Goal: Information Seeking & Learning: Check status

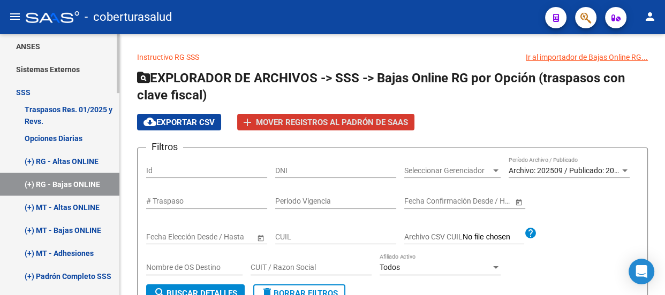
scroll to position [486, 0]
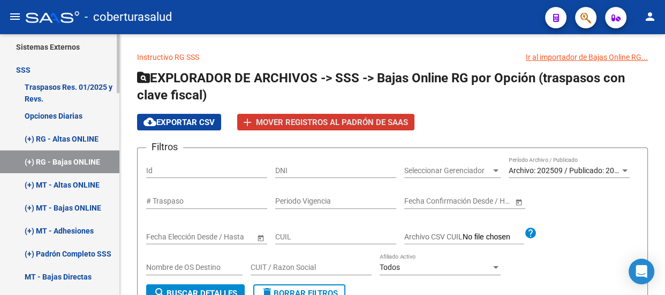
click at [70, 136] on link "(+) RG - Altas ONLINE" at bounding box center [59, 138] width 119 height 23
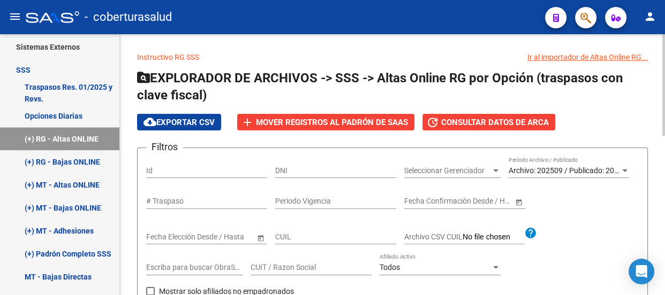
click at [557, 171] on span "Archivo: 202509 / Publicado: 202508" at bounding box center [569, 170] width 123 height 9
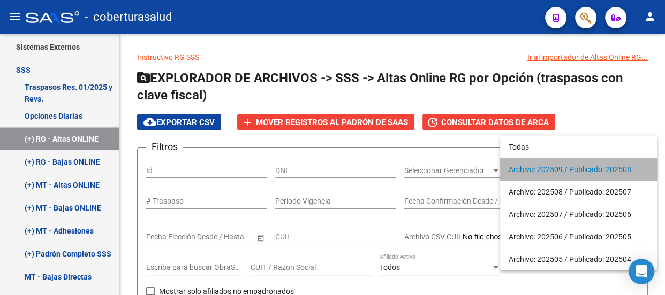
click at [574, 169] on span "Archivo: 202509 / Publicado: 202508" at bounding box center [578, 169] width 140 height 22
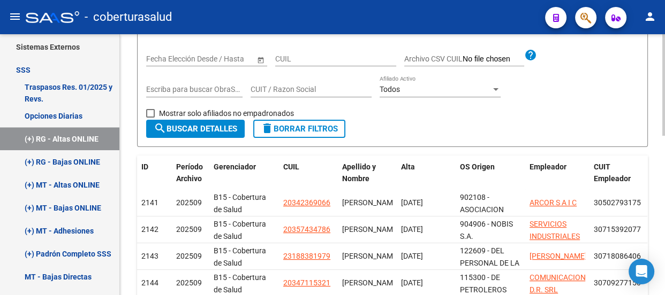
scroll to position [70, 0]
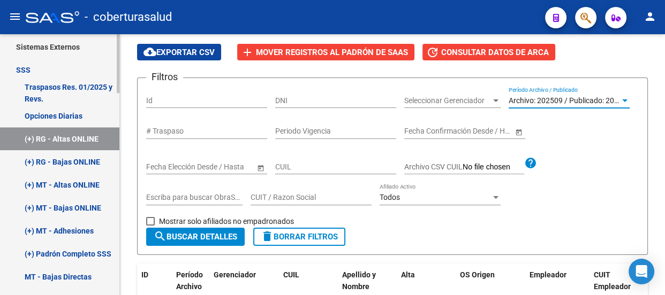
click at [62, 157] on link "(+) RG - Bajas ONLINE" at bounding box center [59, 161] width 119 height 23
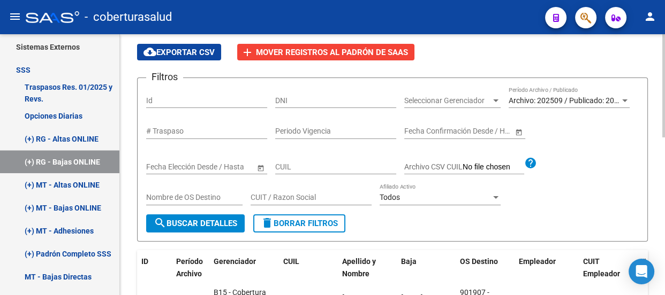
click at [545, 98] on span "Archivo: 202509 / Publicado: 202508" at bounding box center [569, 100] width 123 height 9
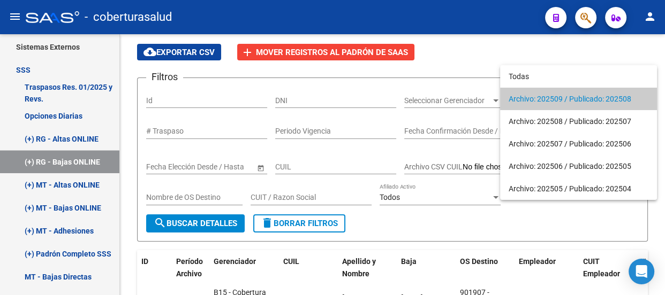
click at [561, 100] on span "Archivo: 202509 / Publicado: 202508" at bounding box center [578, 99] width 140 height 22
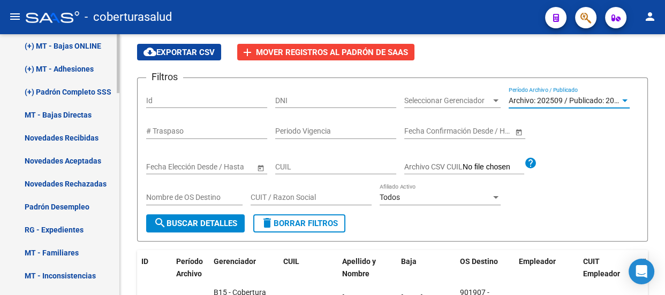
scroll to position [632, 0]
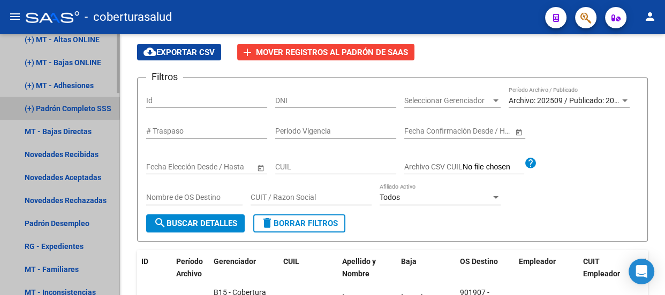
click at [49, 105] on link "(+) Padrón Completo SSS" at bounding box center [59, 108] width 119 height 23
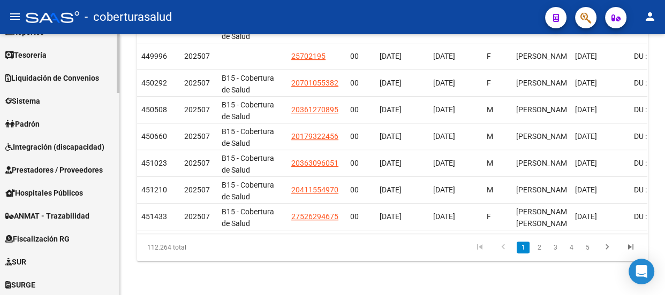
scroll to position [48, 0]
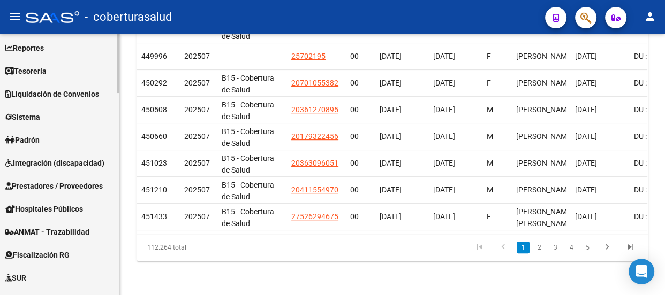
click at [34, 134] on span "Padrón" at bounding box center [22, 140] width 34 height 12
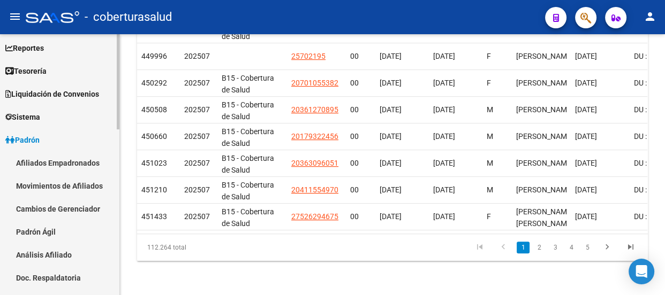
scroll to position [97, 0]
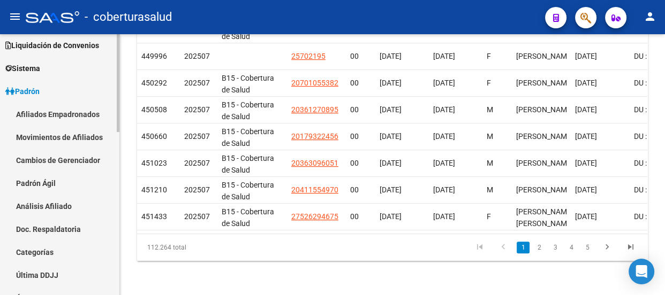
click at [49, 133] on link "Movimientos de Afiliados" at bounding box center [59, 137] width 119 height 23
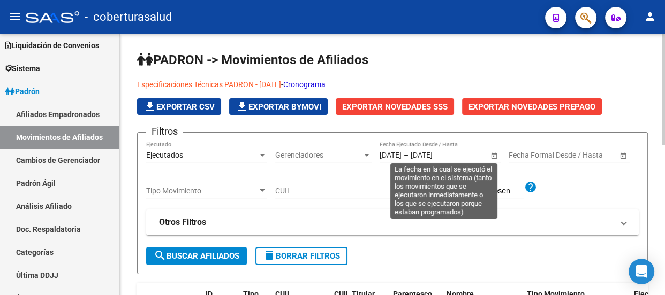
click at [496, 154] on span "Open calendar" at bounding box center [494, 156] width 26 height 26
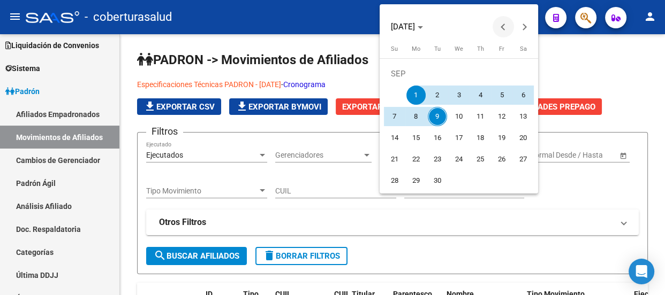
click at [503, 23] on span "Previous month" at bounding box center [502, 26] width 21 height 21
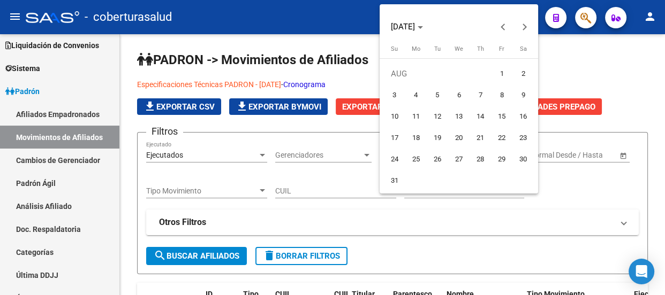
click at [506, 75] on span "1" at bounding box center [501, 73] width 19 height 19
type input "[DATE]"
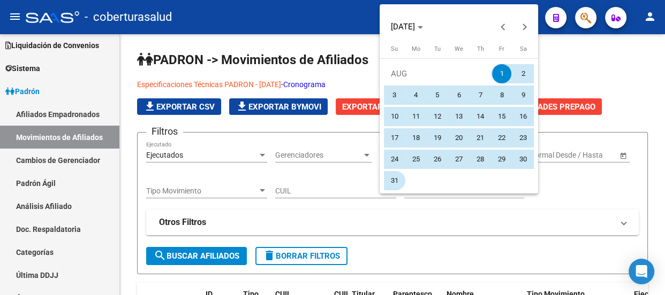
click at [391, 179] on span "31" at bounding box center [394, 180] width 19 height 19
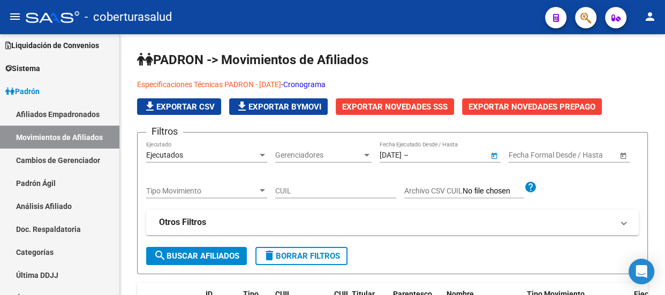
type input "[DATE]"
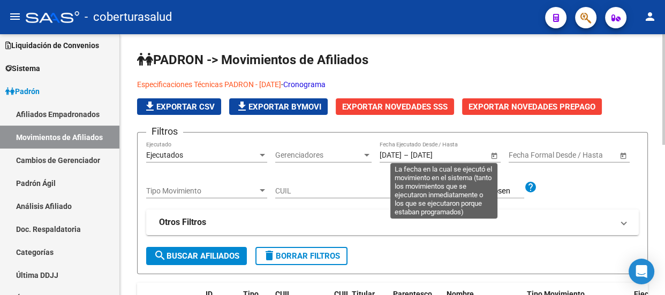
click at [497, 154] on span "Open calendar" at bounding box center [494, 156] width 26 height 26
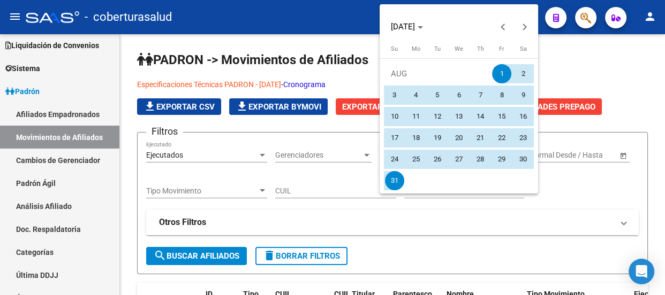
click at [505, 71] on span "1" at bounding box center [501, 73] width 19 height 19
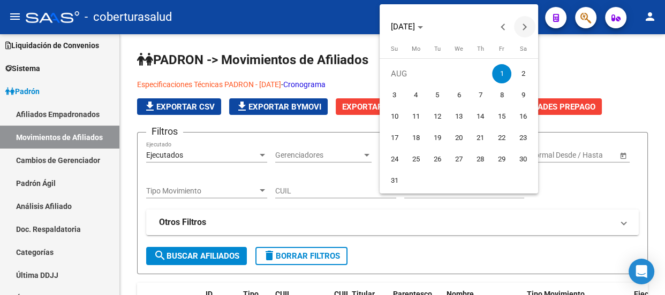
click at [526, 23] on span "Next month" at bounding box center [524, 26] width 21 height 21
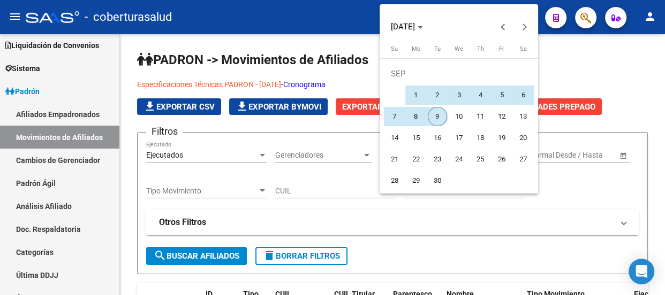
click at [437, 112] on span "9" at bounding box center [437, 116] width 19 height 19
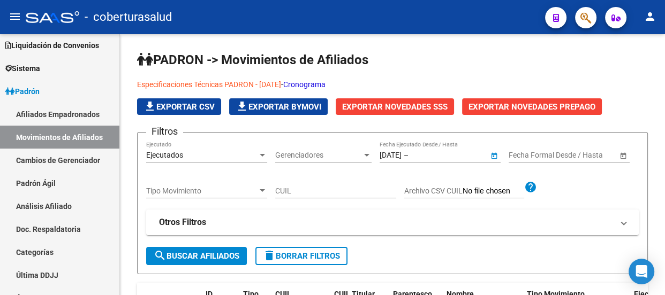
type input "[DATE]"
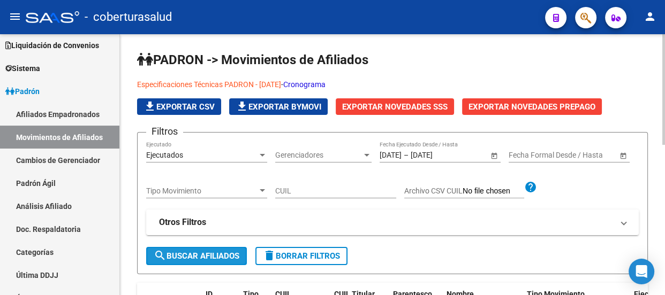
click at [198, 256] on span "search Buscar Afiliados" at bounding box center [197, 257] width 86 height 10
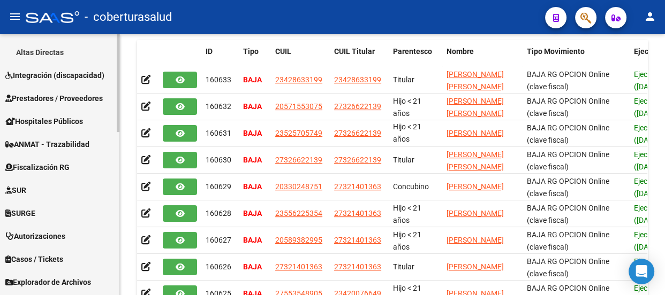
scroll to position [433, 0]
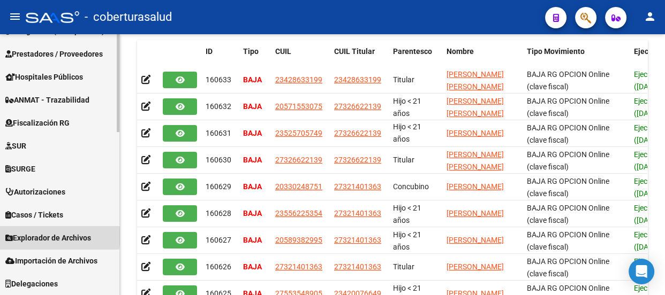
click at [52, 237] on span "Explorador de Archivos" at bounding box center [48, 238] width 86 height 12
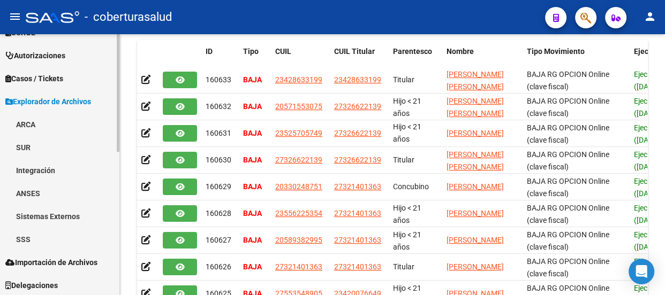
scroll to position [318, 0]
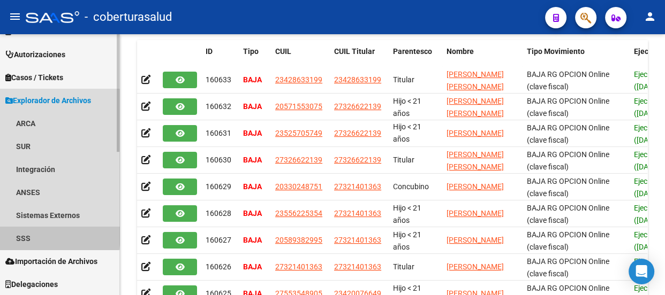
click at [28, 234] on link "SSS" at bounding box center [59, 238] width 119 height 23
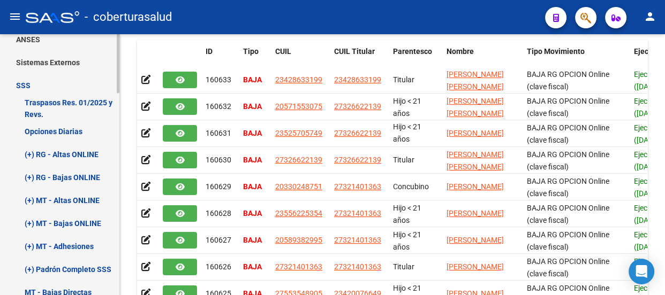
scroll to position [658, 0]
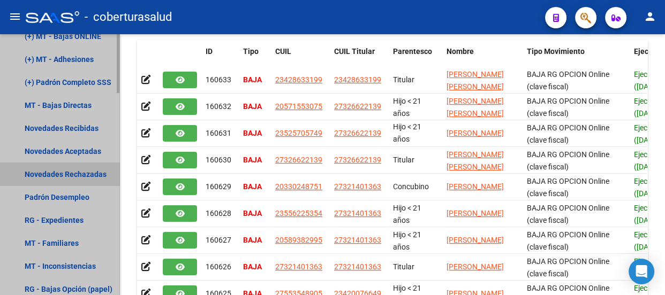
click at [64, 171] on link "Novedades Rechazadas" at bounding box center [59, 174] width 119 height 23
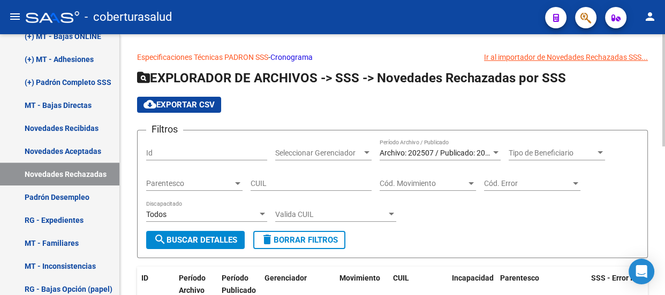
click at [180, 101] on span "cloud_download Exportar CSV" at bounding box center [178, 105] width 71 height 10
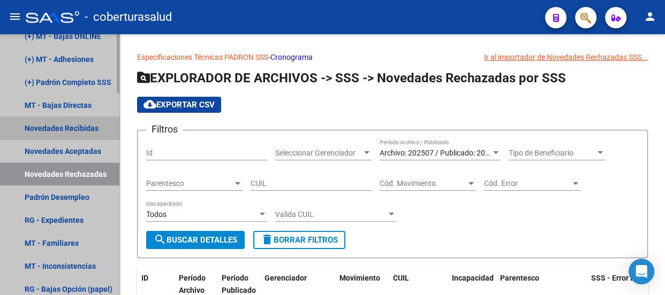
click at [69, 128] on link "Novedades Recibidas" at bounding box center [59, 128] width 119 height 23
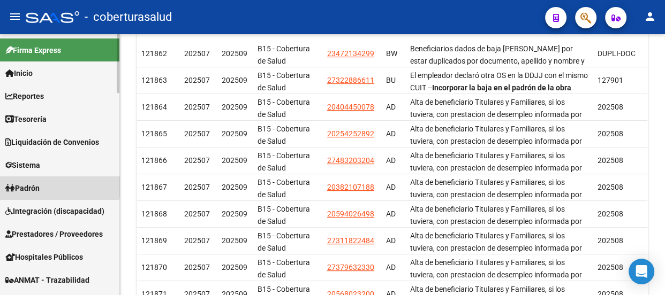
click at [31, 186] on span "Padrón" at bounding box center [22, 188] width 34 height 12
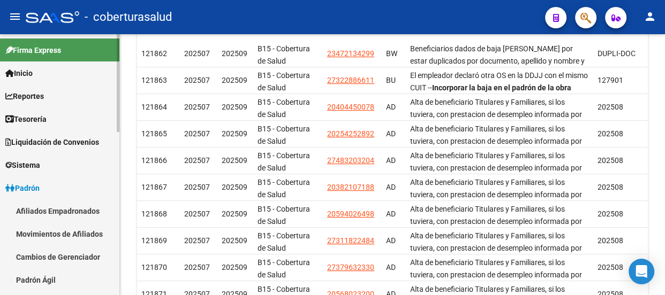
scroll to position [48, 0]
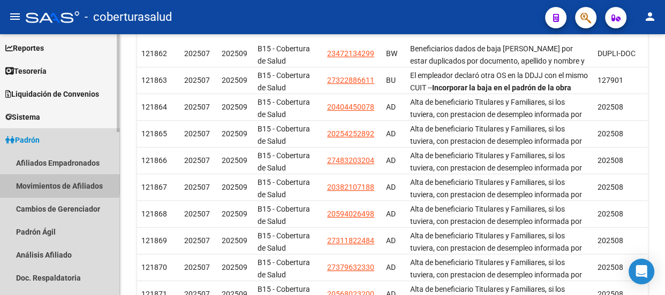
click at [49, 184] on link "Movimientos de Afiliados" at bounding box center [59, 185] width 119 height 23
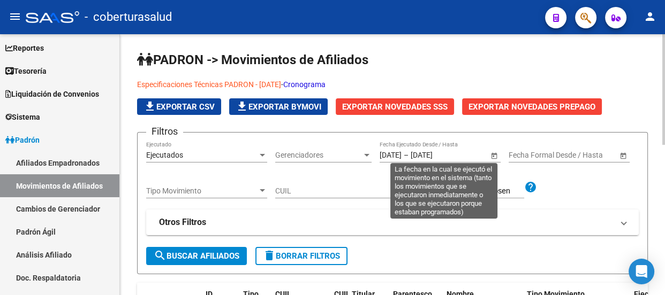
click at [490, 156] on span "Open calendar" at bounding box center [494, 156] width 26 height 26
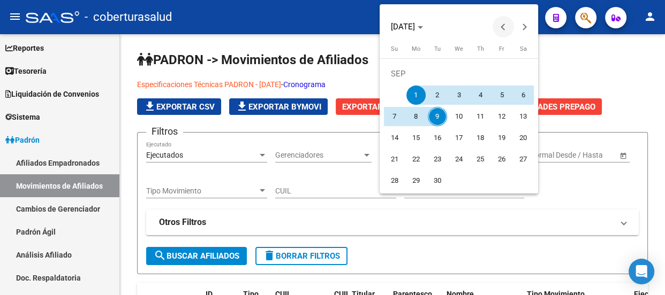
click at [506, 22] on span "Previous month" at bounding box center [502, 26] width 21 height 21
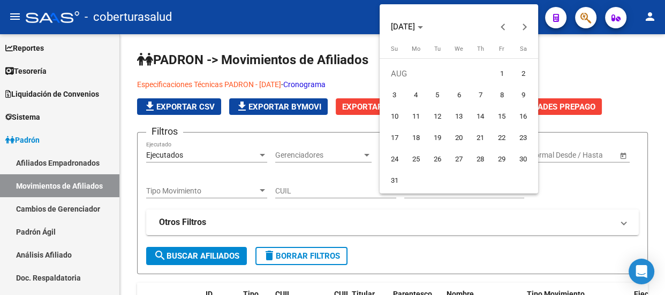
click at [440, 93] on span "5" at bounding box center [437, 95] width 19 height 19
type input "[DATE]"
click at [530, 25] on span "Next month" at bounding box center [524, 26] width 21 height 21
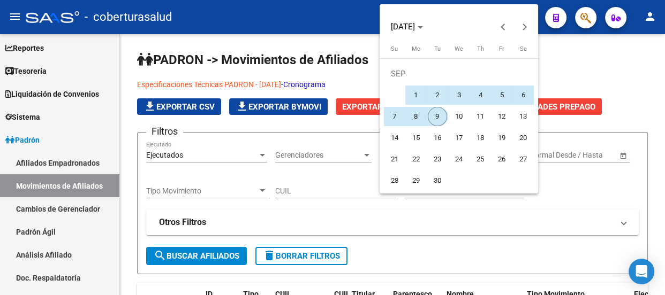
click at [435, 112] on span "9" at bounding box center [437, 116] width 19 height 19
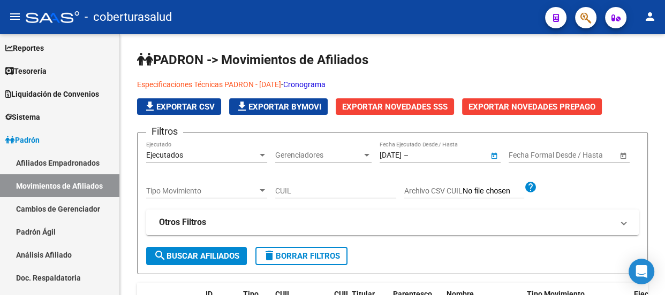
type input "[DATE]"
click at [207, 255] on span "search Buscar Afiliados" at bounding box center [197, 257] width 86 height 10
